Goal: Task Accomplishment & Management: Manage account settings

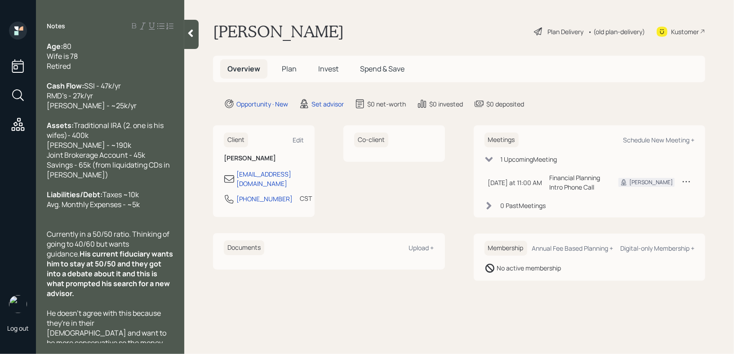
scroll to position [67, 0]
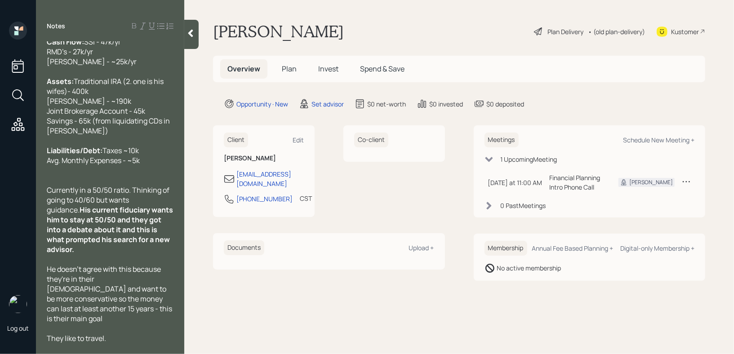
click at [119, 175] on div at bounding box center [110, 170] width 127 height 10
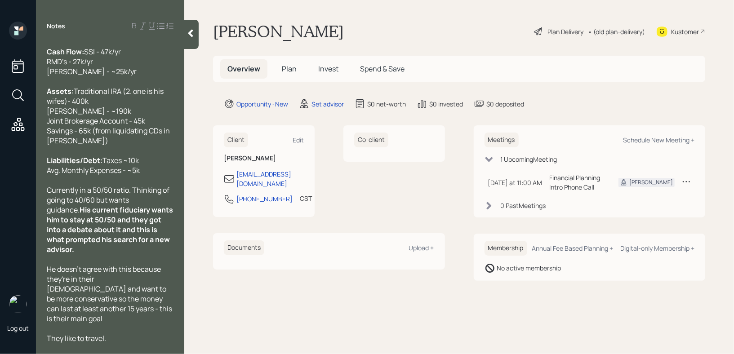
click at [128, 341] on div "They like to travel." at bounding box center [110, 338] width 127 height 10
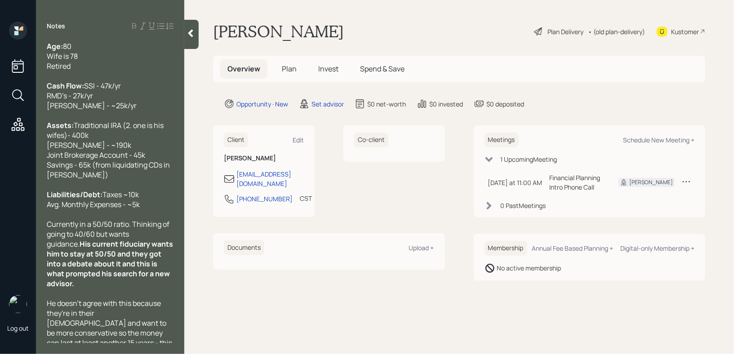
drag, startPoint x: 152, startPoint y: 147, endPoint x: 172, endPoint y: 118, distance: 35.4
click at [152, 147] on span "Traditional IRA (2. one is his wifes)- 400k [PERSON_NAME] - ~190k Joint Brokera…" at bounding box center [109, 149] width 124 height 59
click at [418, 200] on div "Co-client" at bounding box center [394, 171] width 102 height 92
click at [664, 139] on div "Schedule New Meeting +" at bounding box center [658, 140] width 71 height 9
select select "round-[PERSON_NAME]"
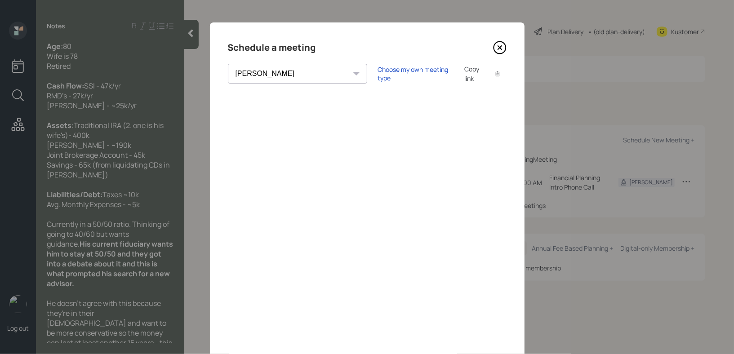
click at [499, 48] on icon at bounding box center [499, 48] width 4 height 4
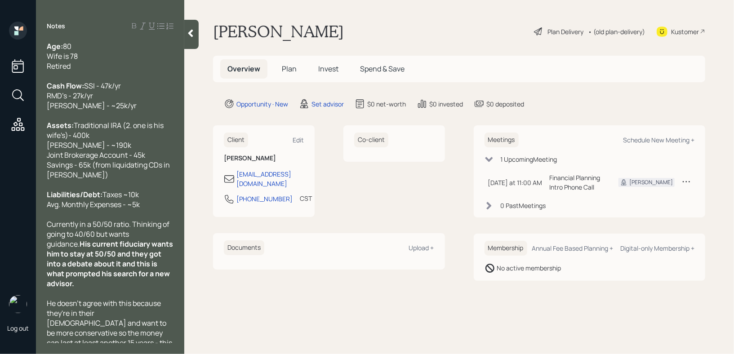
click at [92, 46] on div "Age: [DEMOGRAPHIC_DATA] Wife is 78 Retired" at bounding box center [110, 56] width 127 height 30
click at [83, 47] on span "80 (zoom friendly) Wife is 78 Retired" at bounding box center [85, 56] width 76 height 30
click at [193, 30] on icon at bounding box center [190, 33] width 9 height 9
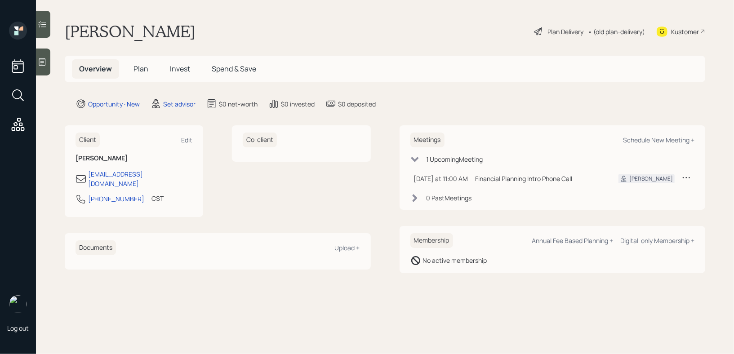
click at [355, 30] on div "[PERSON_NAME] Plan Delivery • (old plan-delivery) Kustomer" at bounding box center [385, 32] width 640 height 20
